Goal: Task Accomplishment & Management: Manage account settings

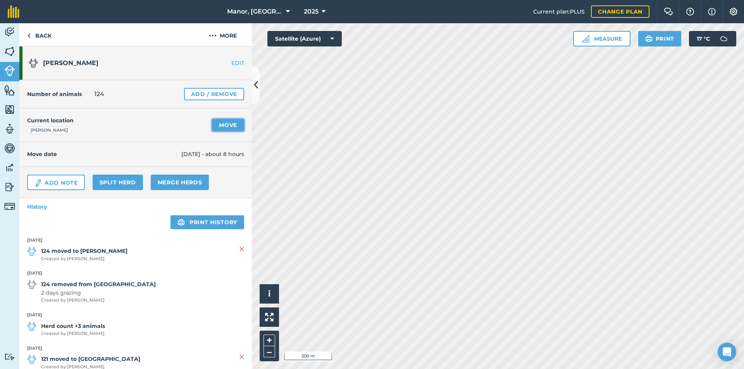
click at [224, 124] on link "Move" at bounding box center [228, 125] width 32 height 12
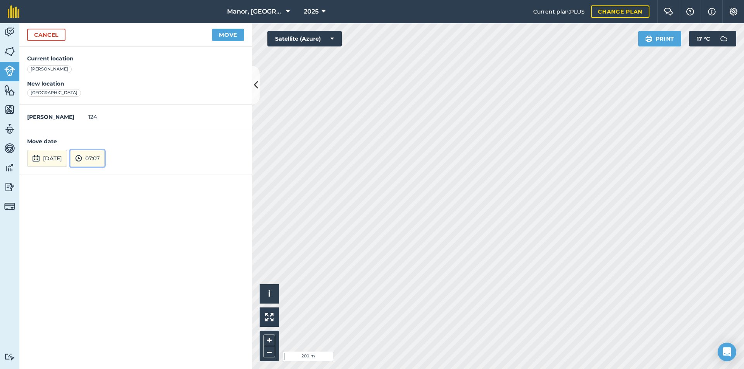
click at [105, 158] on button "07:07" at bounding box center [87, 158] width 34 height 17
click at [103, 122] on button "05:00" at bounding box center [89, 121] width 36 height 12
click at [224, 34] on button "Move" at bounding box center [228, 35] width 32 height 12
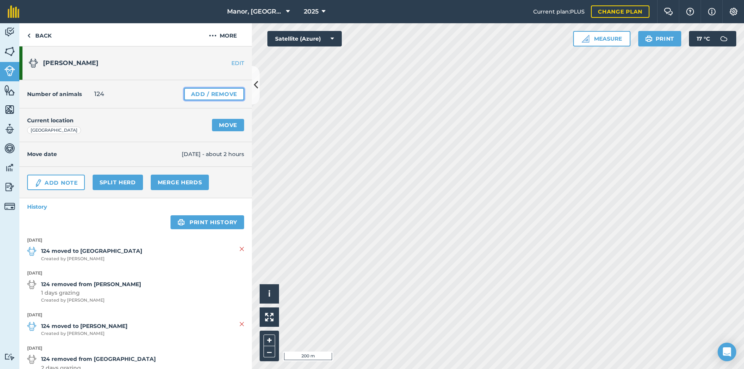
click at [215, 90] on link "Add / Remove" at bounding box center [214, 94] width 60 height 12
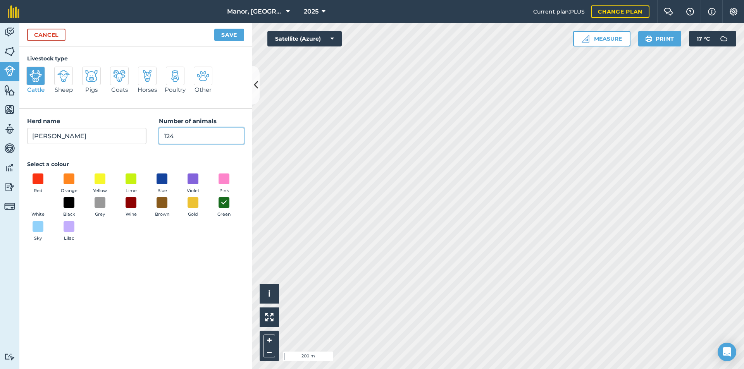
click at [176, 134] on input "124" at bounding box center [201, 136] width 85 height 16
type input "128"
click at [225, 38] on button "Save" at bounding box center [229, 35] width 30 height 12
